Goal: Find specific page/section: Find specific page/section

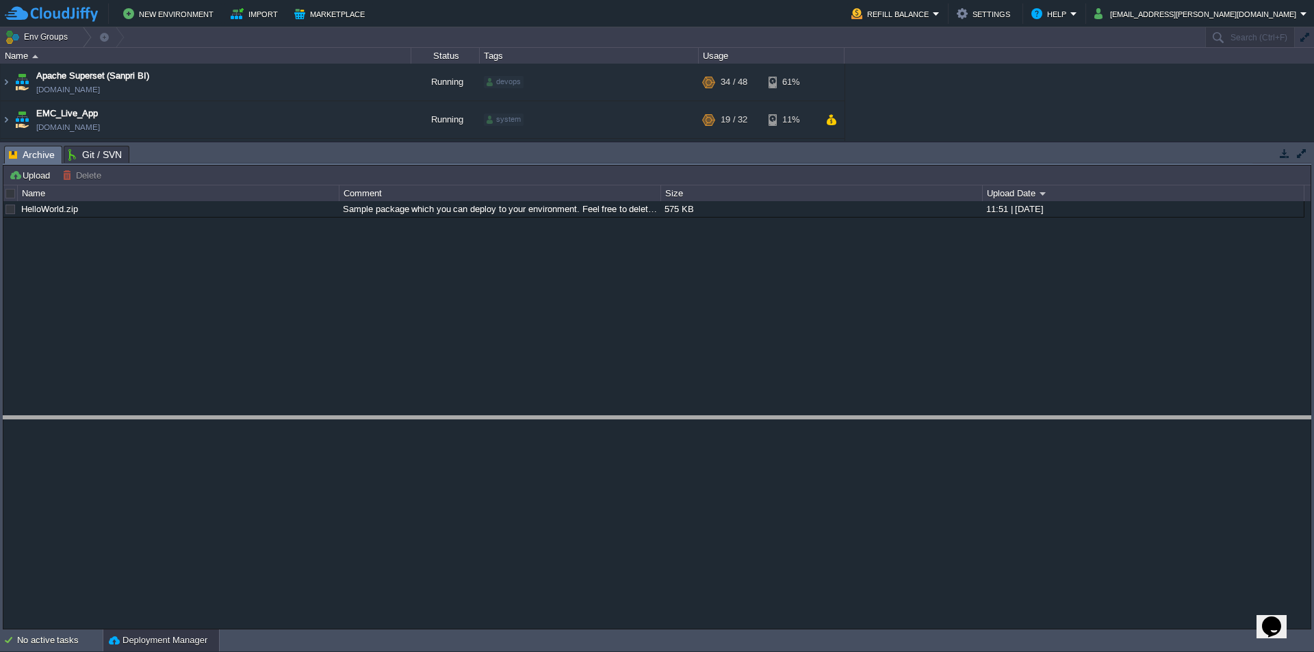
drag, startPoint x: 517, startPoint y: 164, endPoint x: 517, endPoint y: 434, distance: 270.4
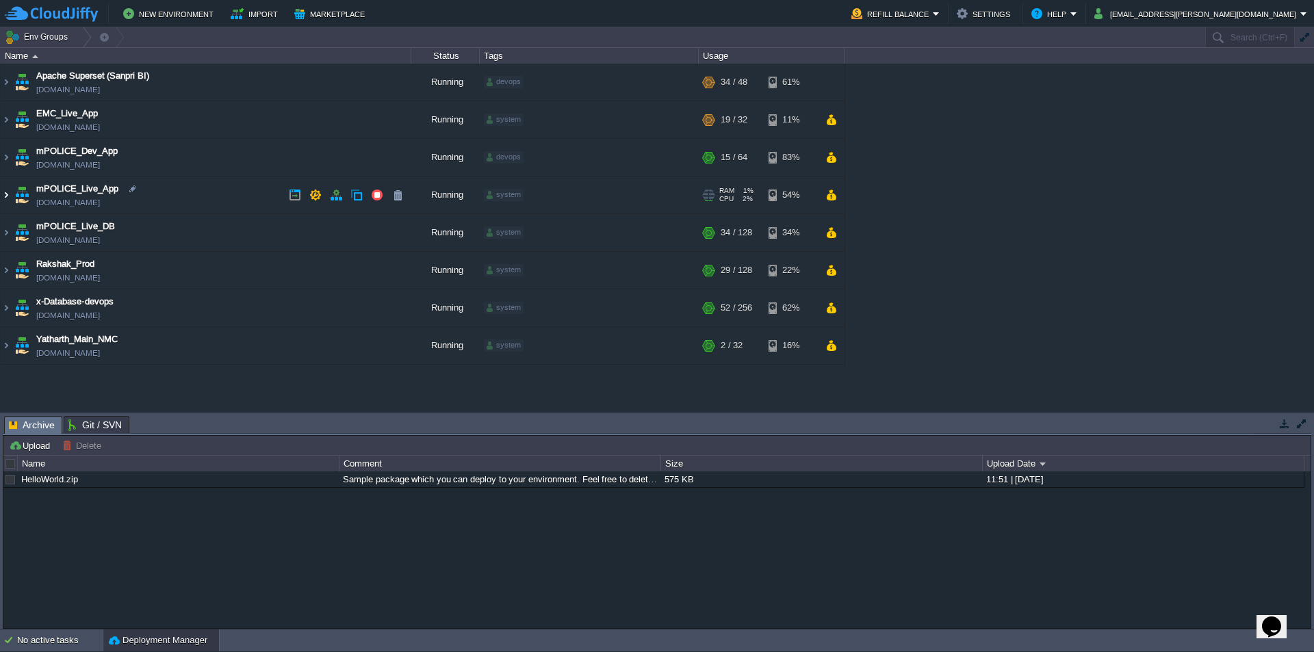
click at [8, 197] on img at bounding box center [6, 195] width 11 height 37
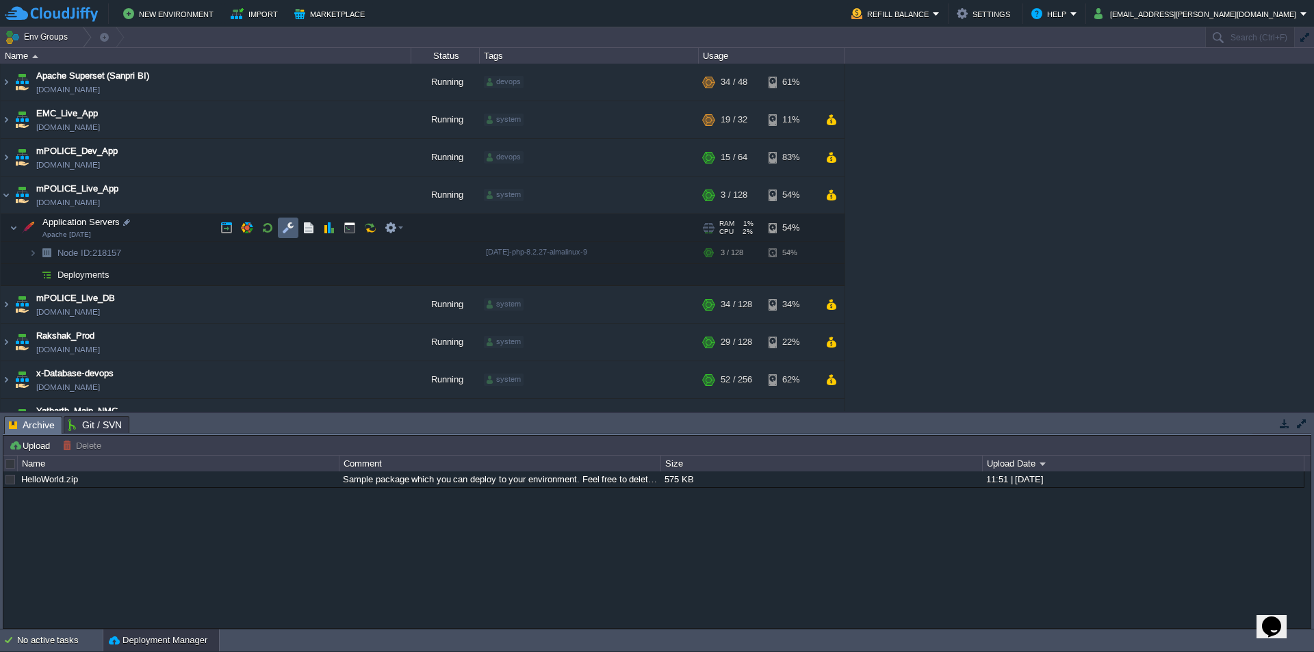
click at [281, 229] on td at bounding box center [288, 228] width 21 height 21
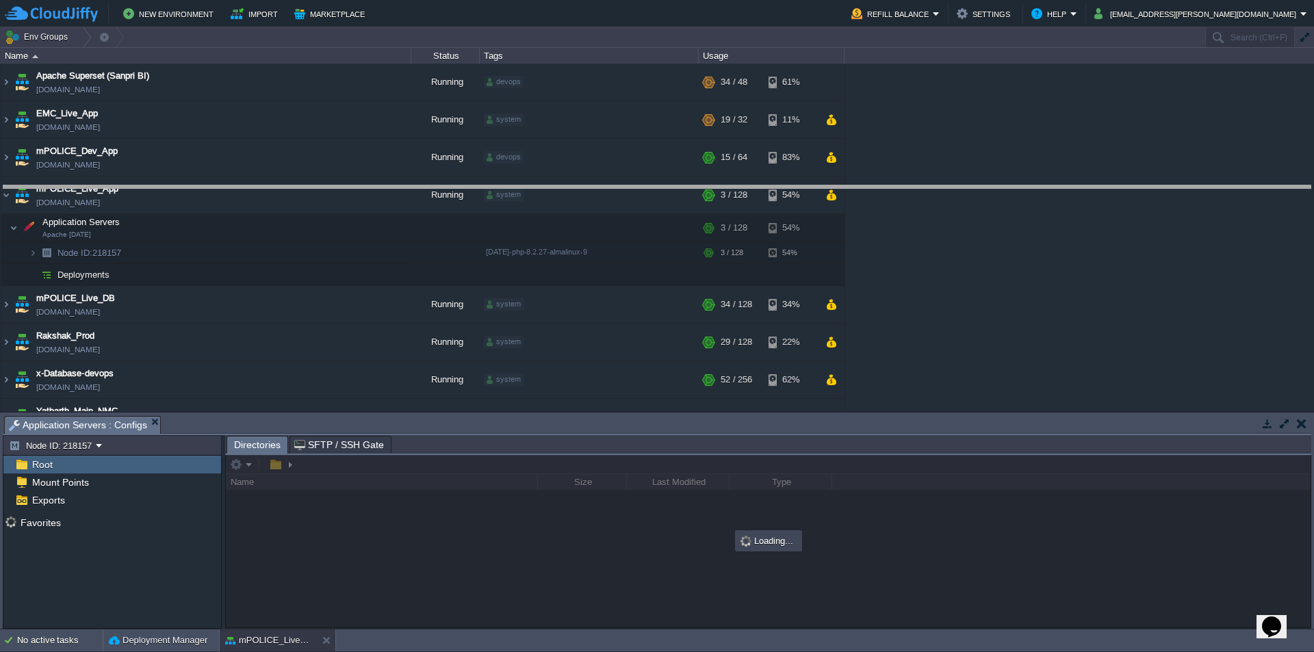
drag, startPoint x: 506, startPoint y: 429, endPoint x: 564, endPoint y: 155, distance: 279.9
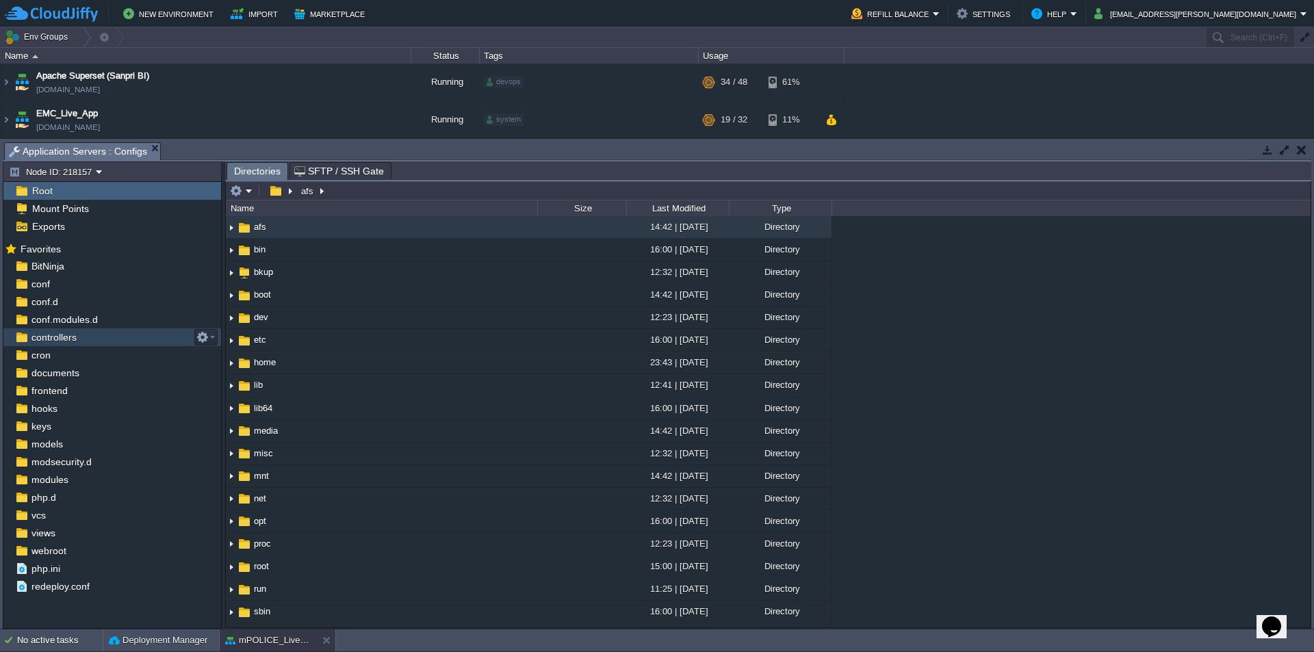
click at [61, 341] on span "controllers" at bounding box center [54, 337] width 50 height 12
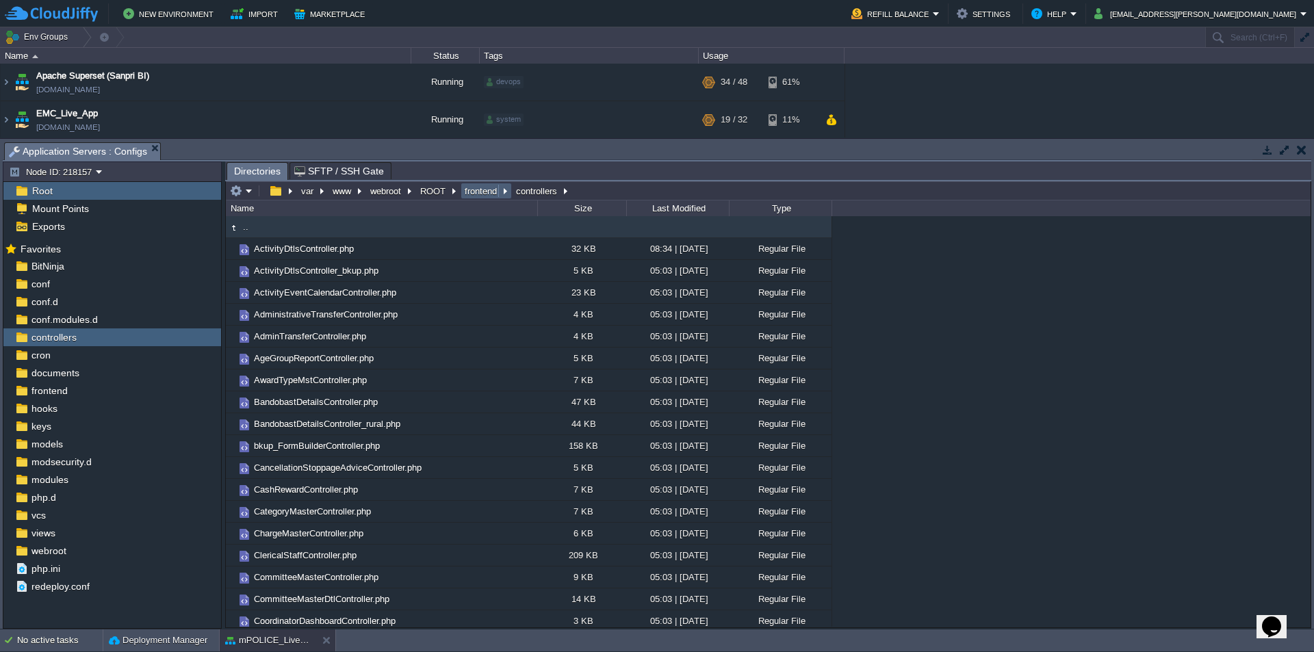
click at [470, 191] on button "frontend" at bounding box center [482, 191] width 38 height 12
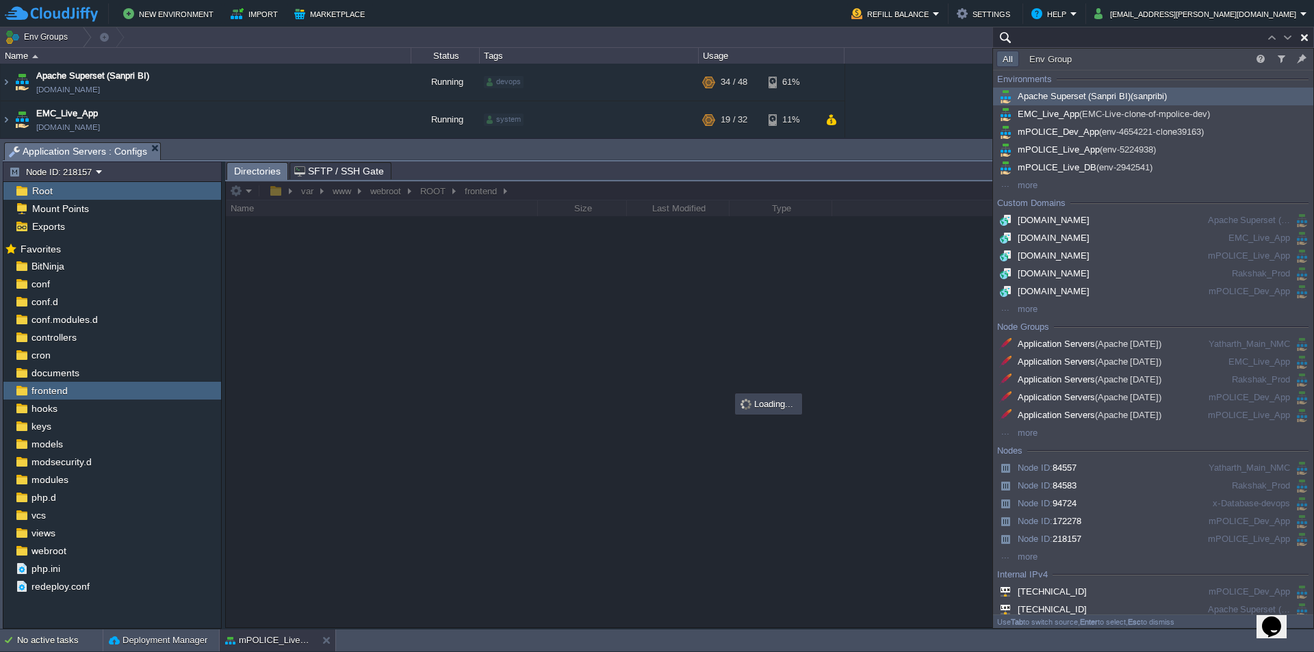
paste input "ems-evidence-form/index"
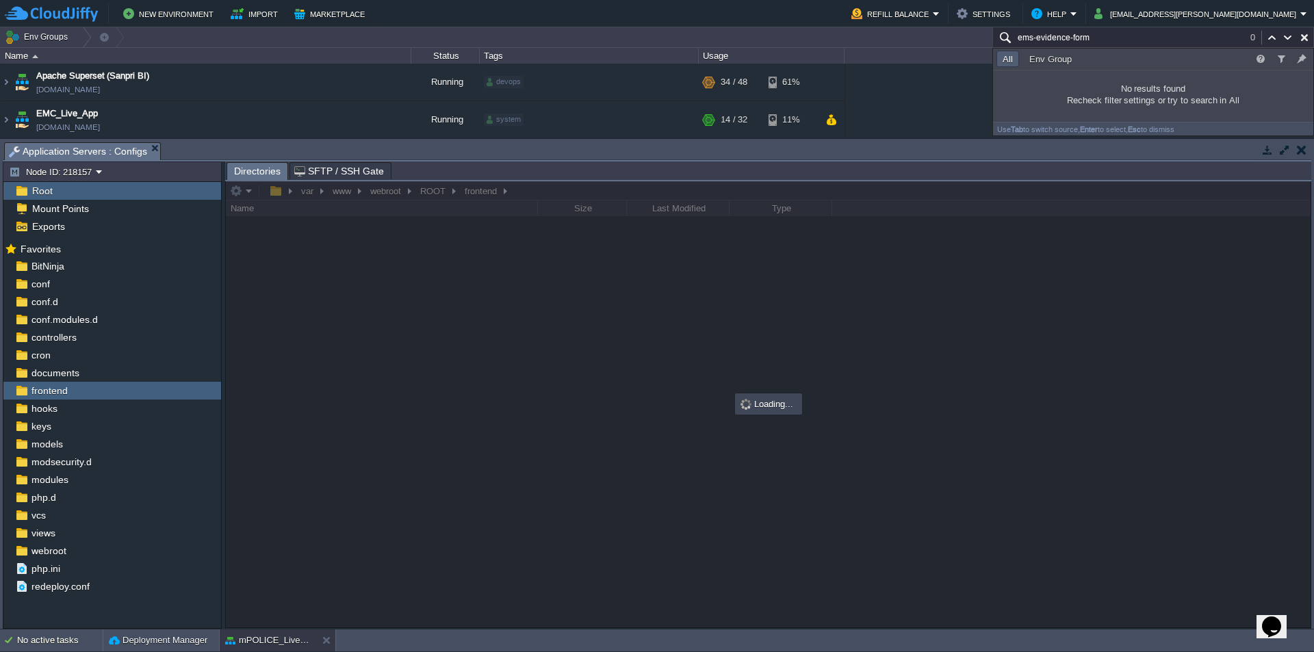
type input "ems-evidence-form"
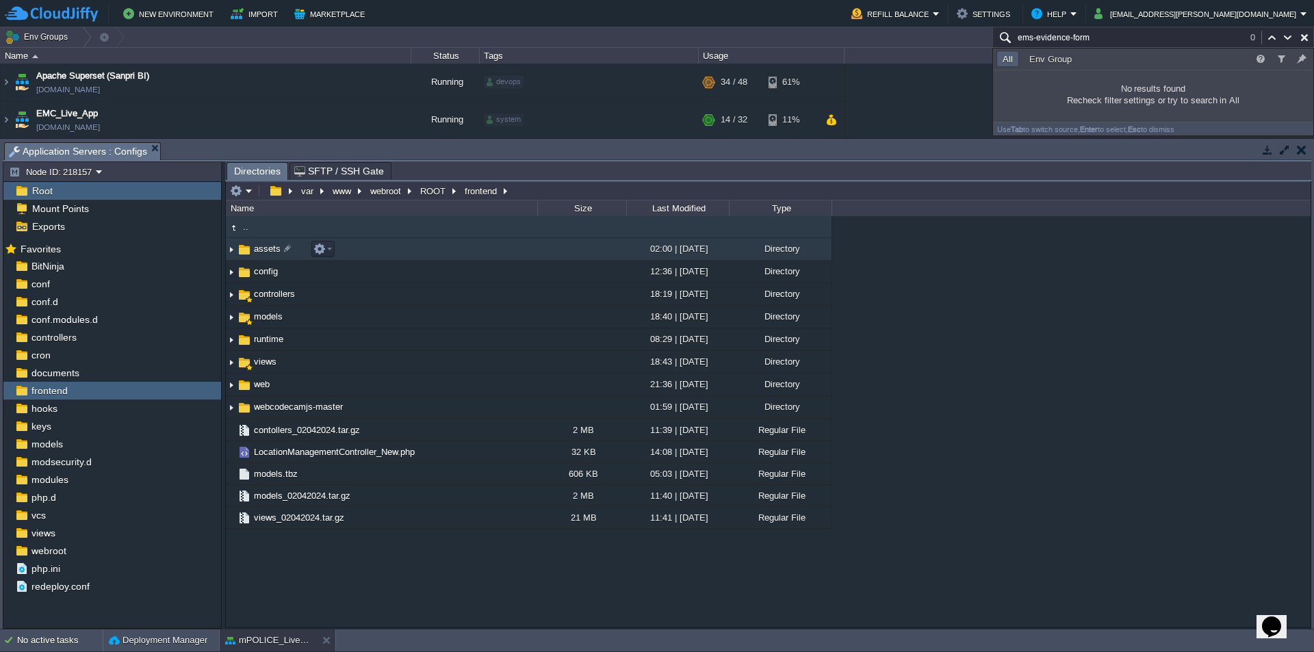
copy body "Lor Ipsumdolors Ametco Adipiscinge Seddo ₹4.86 Eiusmod Tempori Utlabo Etdolor M…"
click at [1099, 38] on input "ems-evidence-form" at bounding box center [1154, 37] width 322 height 20
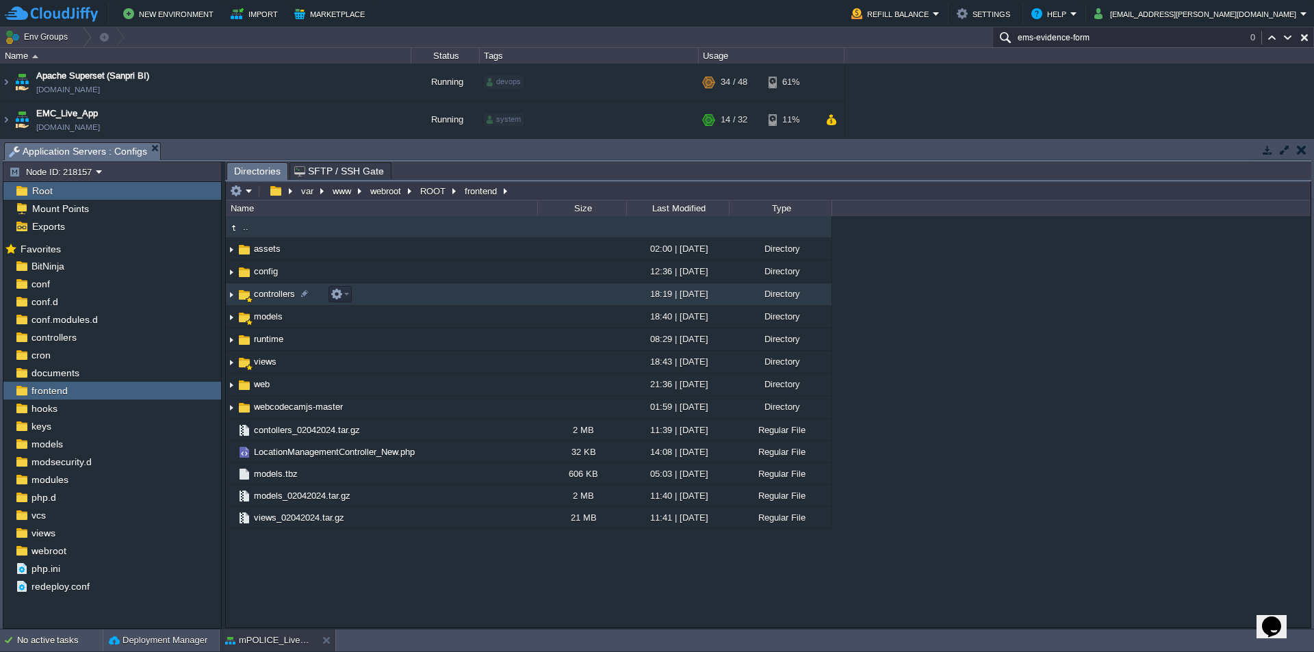
click at [273, 298] on span "controllers" at bounding box center [274, 294] width 45 height 12
click at [272, 296] on span "controllers" at bounding box center [274, 294] width 45 height 12
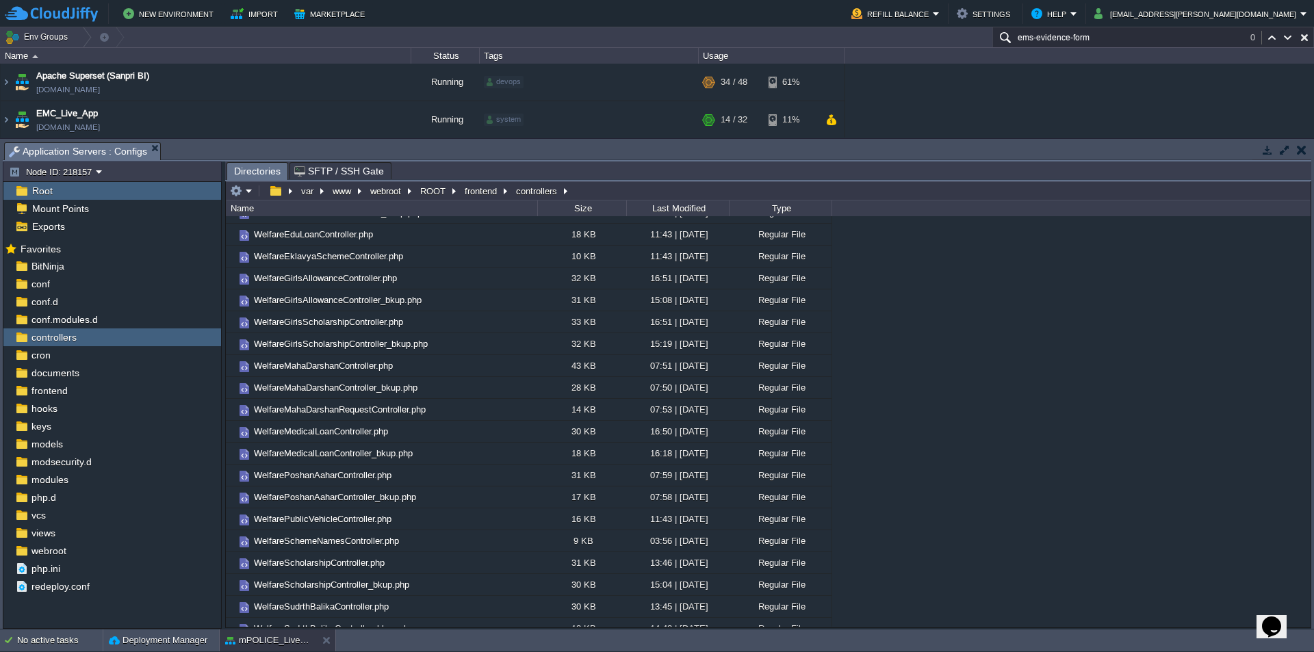
scroll to position [9074, 0]
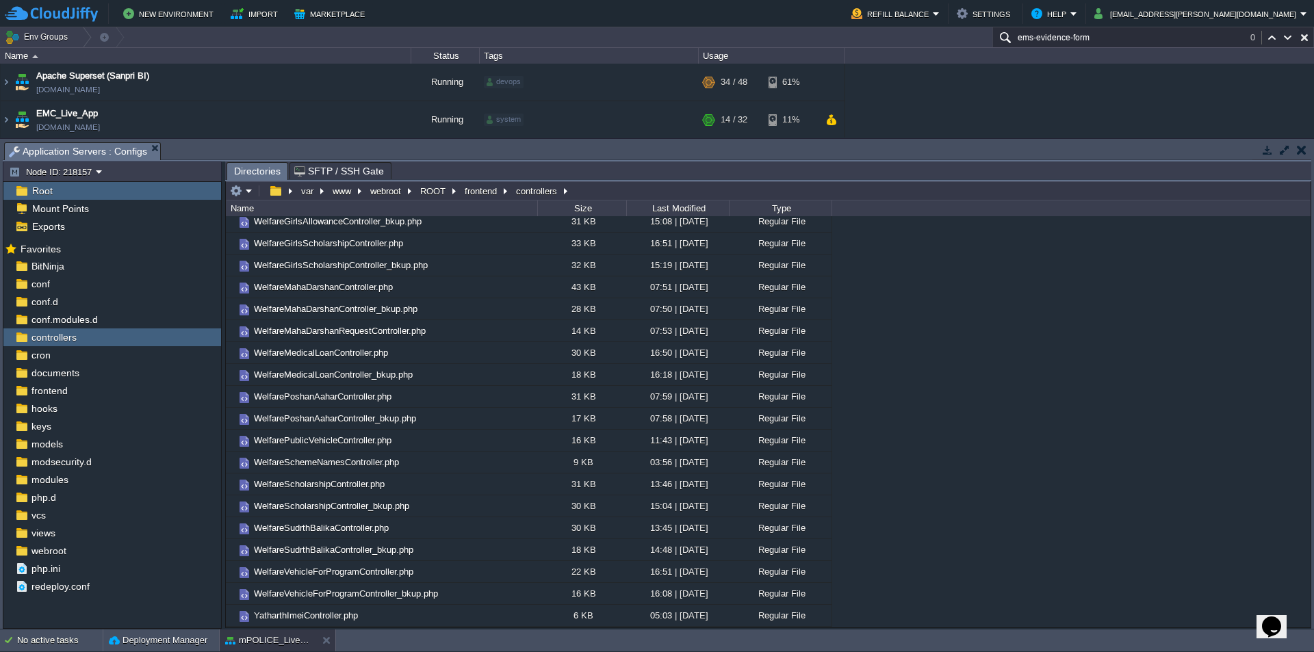
click at [482, 194] on button "frontend" at bounding box center [482, 191] width 38 height 12
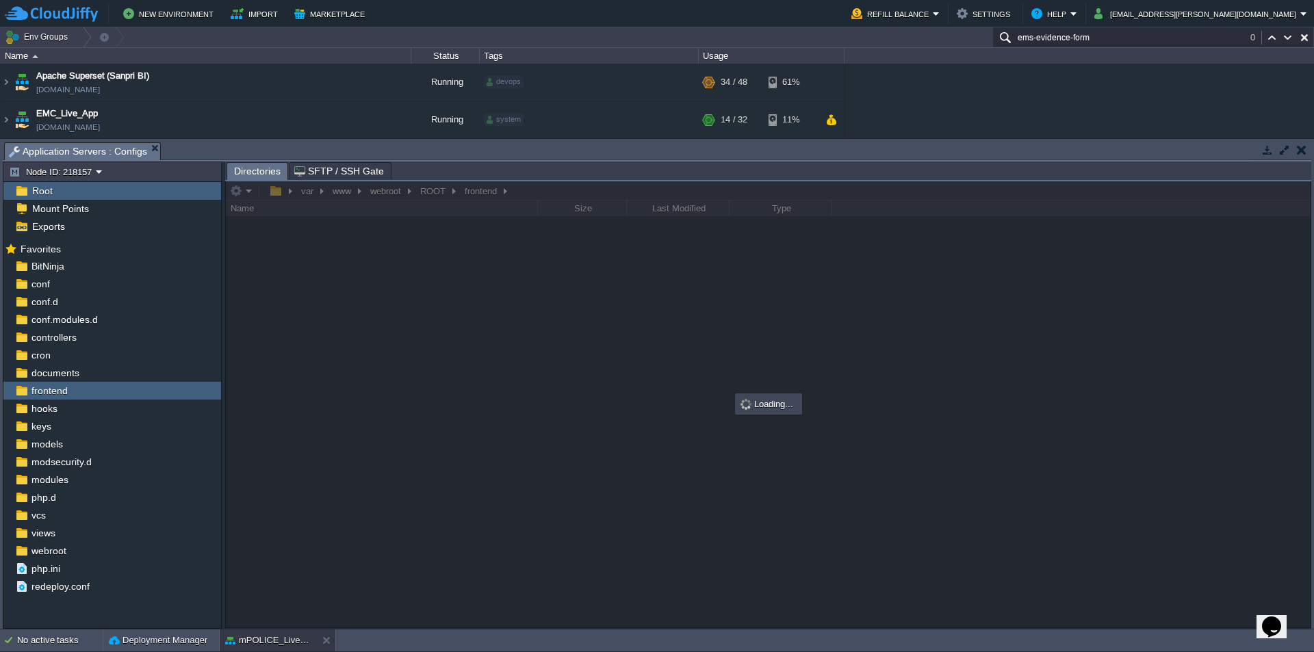
scroll to position [0, 0]
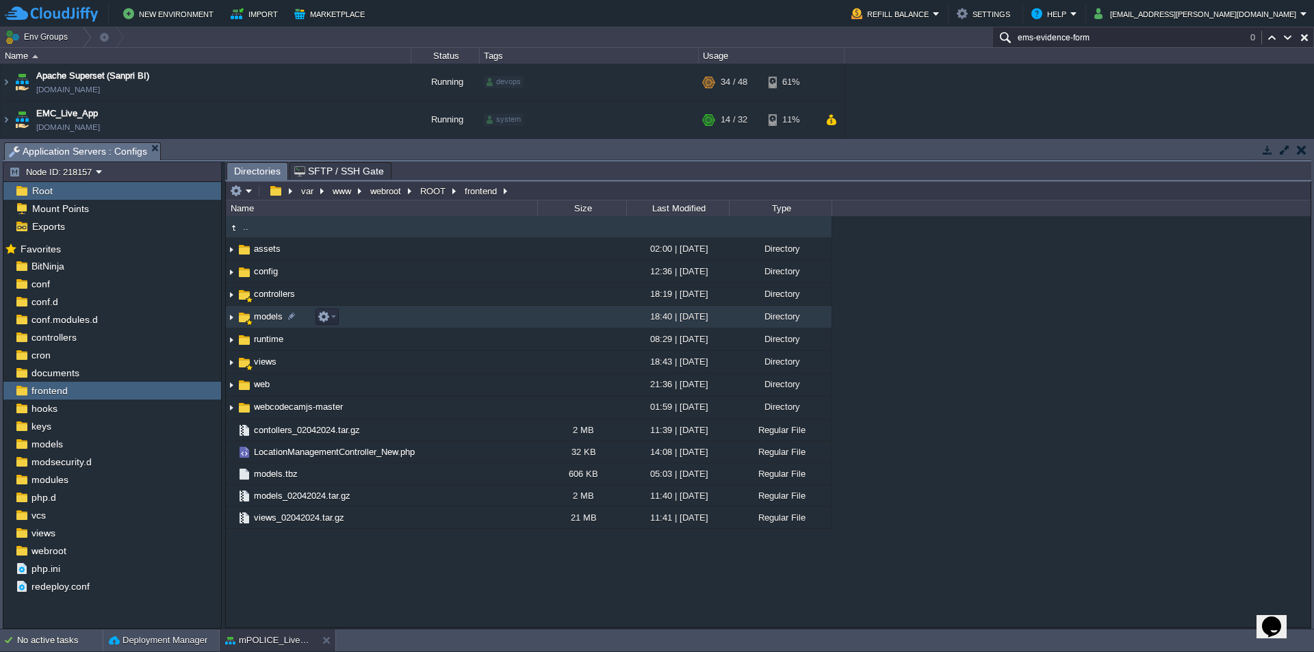
click at [272, 318] on span "models" at bounding box center [268, 317] width 33 height 12
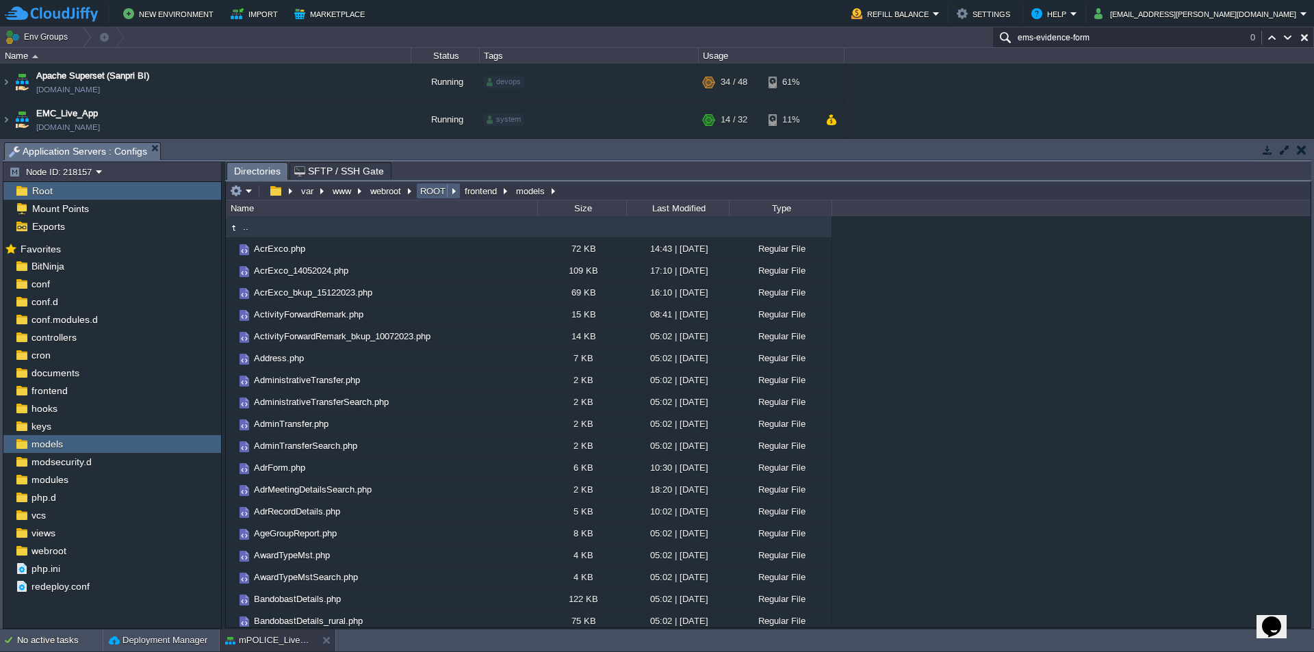
click at [431, 192] on button "ROOT" at bounding box center [433, 191] width 31 height 12
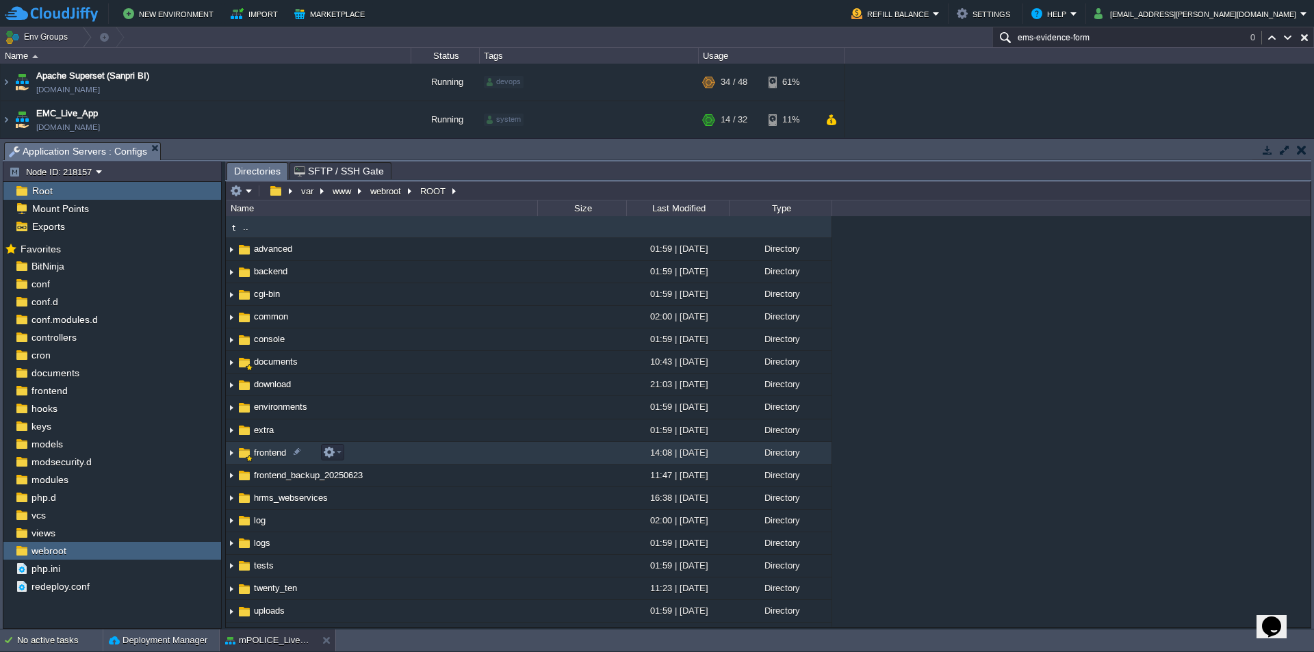
click at [274, 457] on span "frontend" at bounding box center [270, 453] width 36 height 12
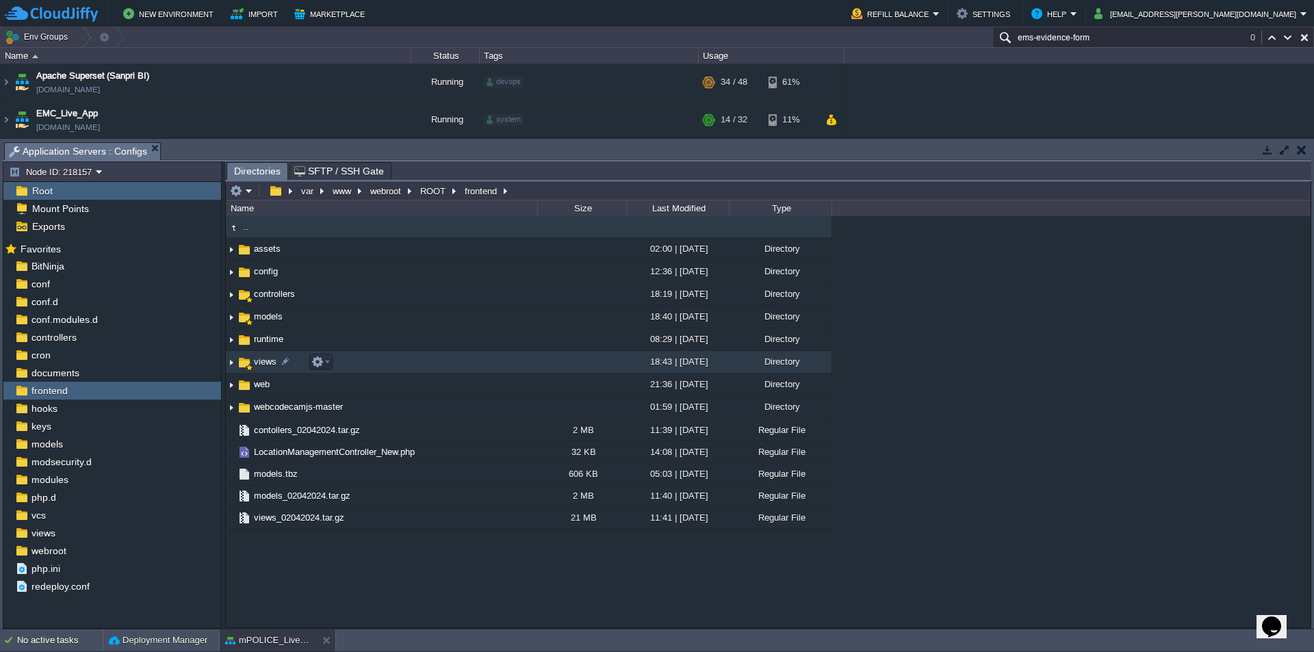
click at [270, 361] on span "views" at bounding box center [265, 362] width 27 height 12
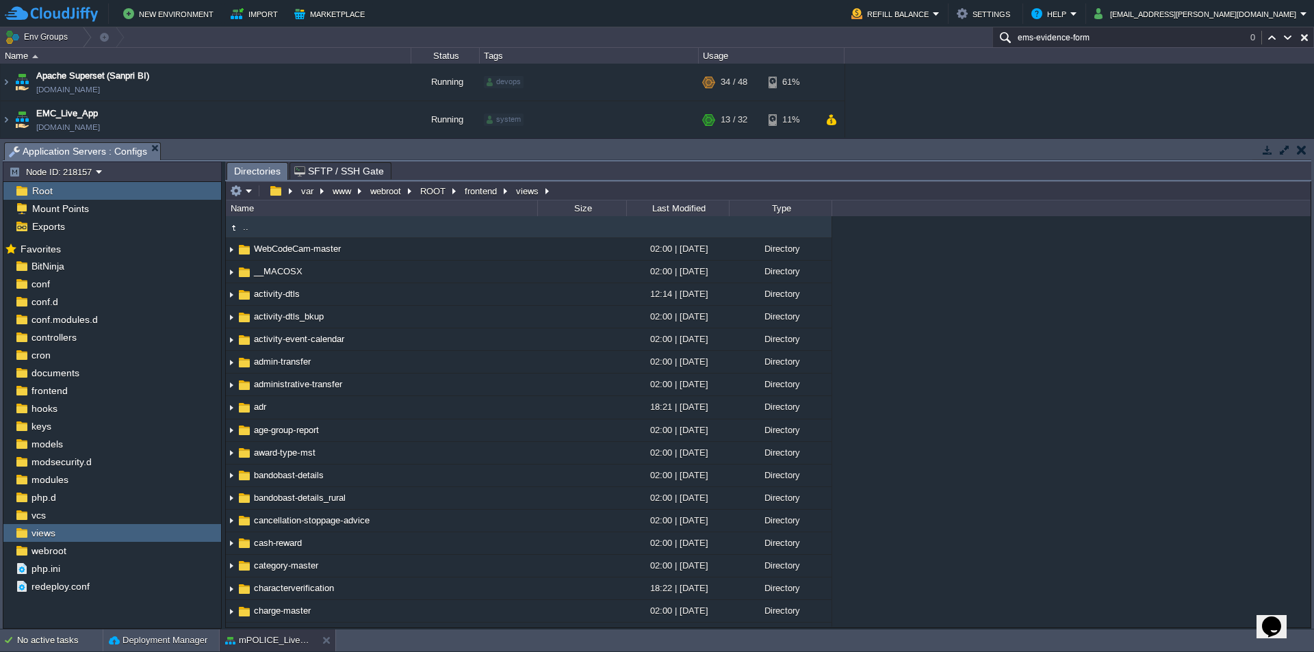
scroll to position [1270, 0]
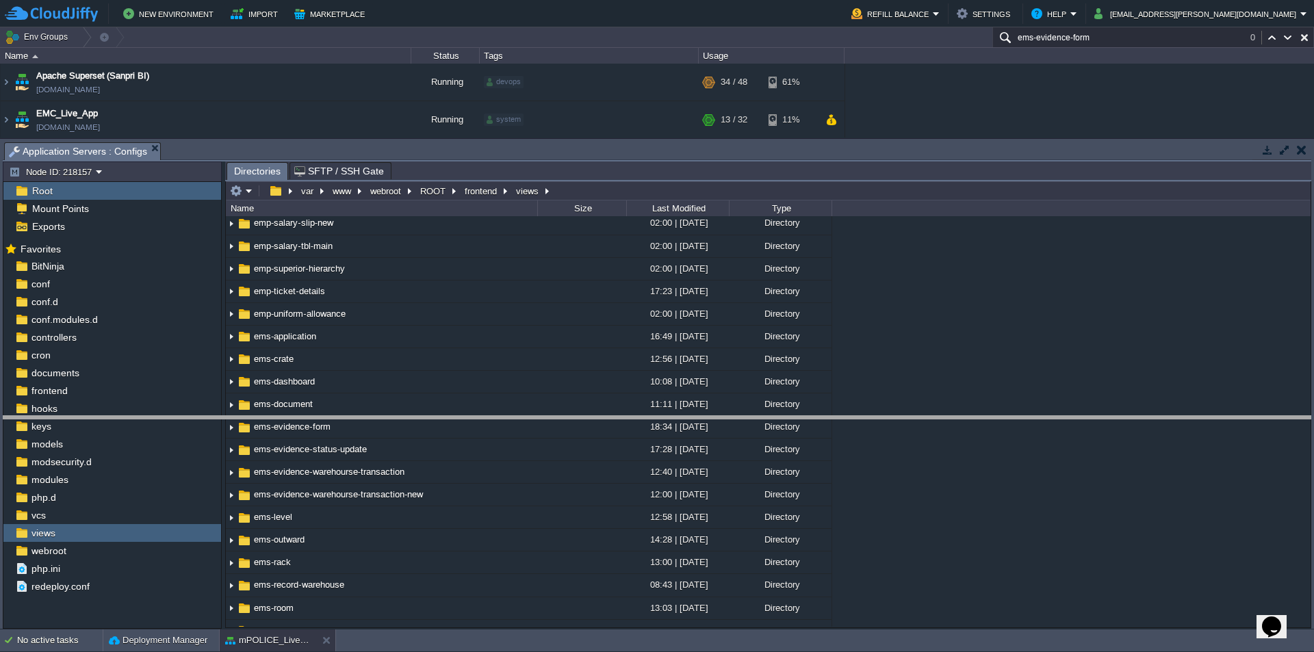
drag, startPoint x: 578, startPoint y: 159, endPoint x: 559, endPoint y: 433, distance: 274.4
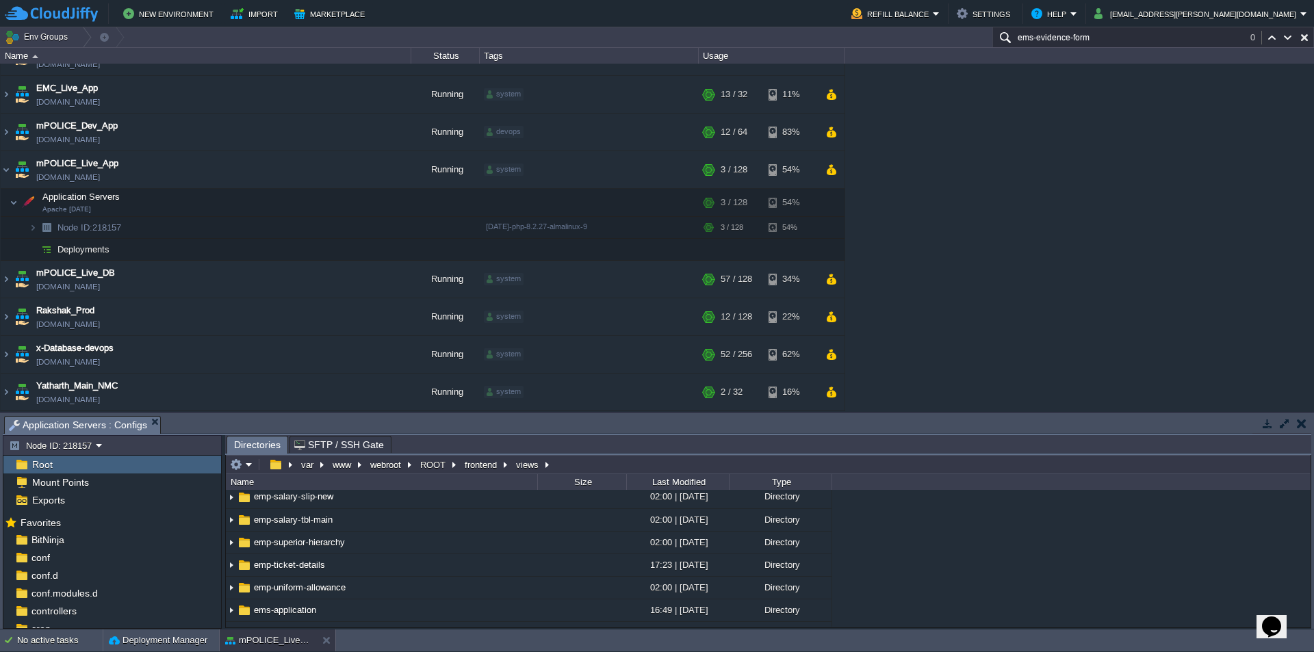
scroll to position [0, 0]
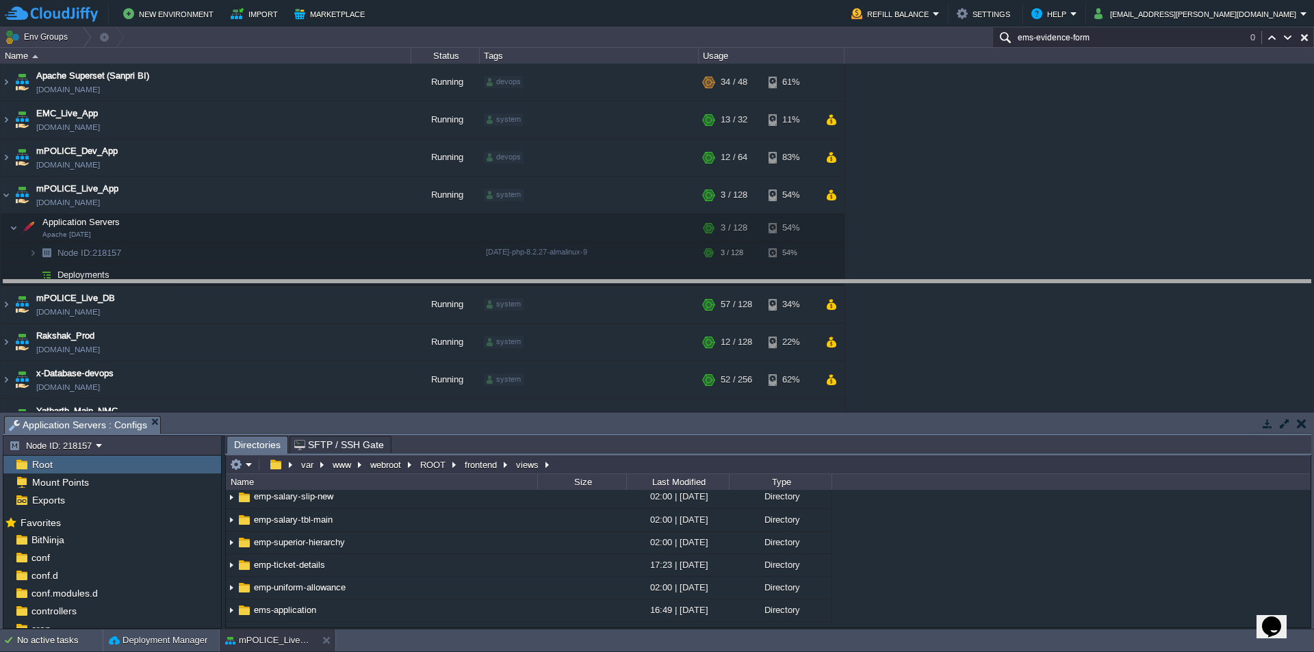
drag, startPoint x: 708, startPoint y: 434, endPoint x: 724, endPoint y: 220, distance: 214.8
